Goal: Use online tool/utility: Utilize a website feature to perform a specific function

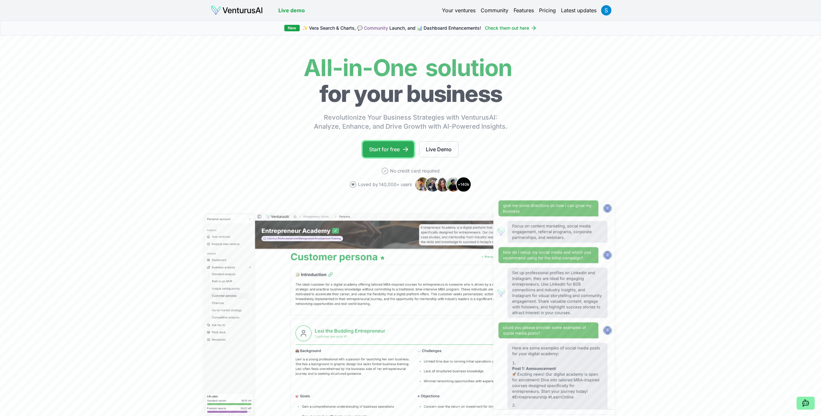
click at [390, 149] on link "Start for free" at bounding box center [387, 149] width 51 height 16
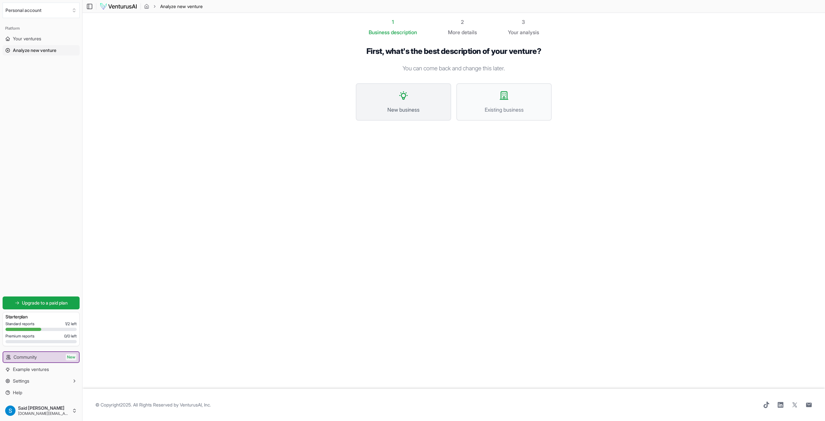
click at [395, 98] on button "New business" at bounding box center [403, 101] width 95 height 37
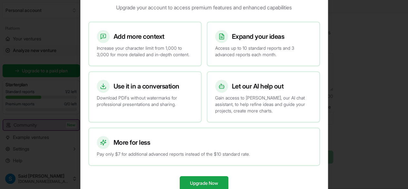
click at [362, 40] on div at bounding box center [204, 94] width 408 height 189
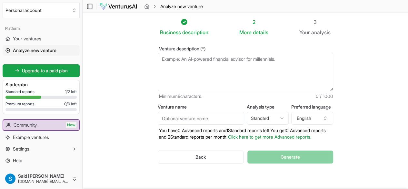
paste textarea "lorem ipsum dolor sitam conse adipis elits doeius tempo incidi، utlabo etdol ma…"
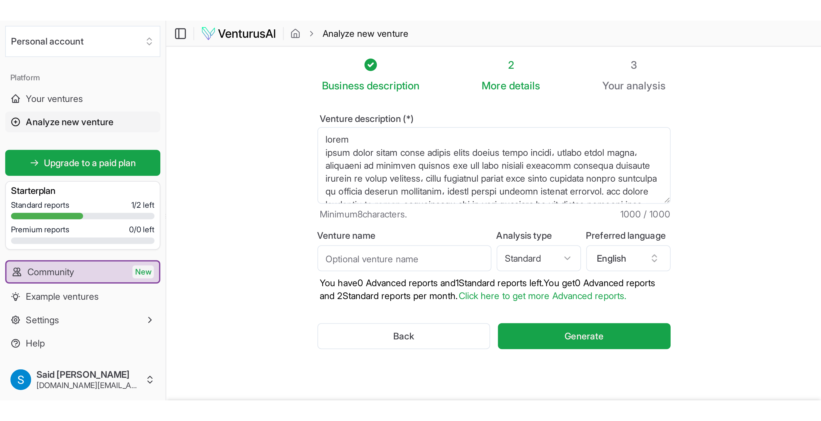
scroll to position [42, 0]
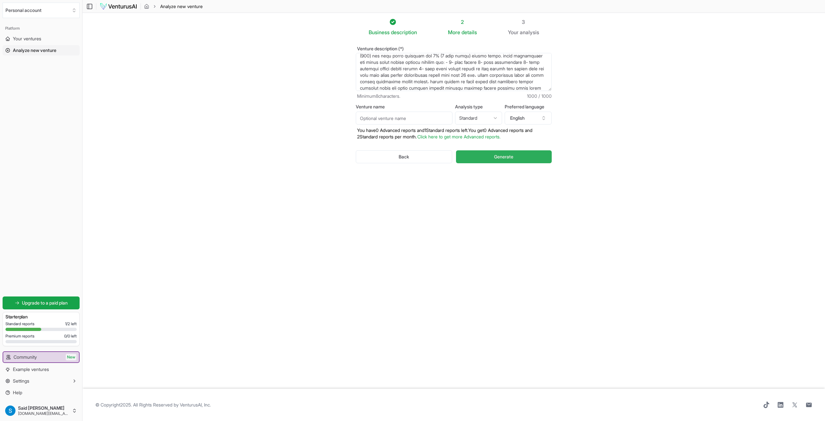
type textarea "lorem ipsum dolor sitam conse adipis elits doeius tempo incidi، utlabo etdol ma…"
click at [502, 158] on span "Generate" at bounding box center [503, 156] width 19 height 6
